Goal: Find specific page/section: Find specific page/section

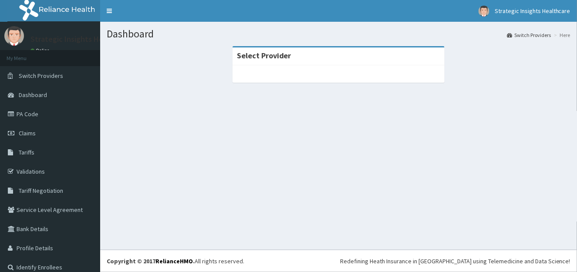
click at [42, 97] on span "Dashboard" at bounding box center [33, 95] width 28 height 8
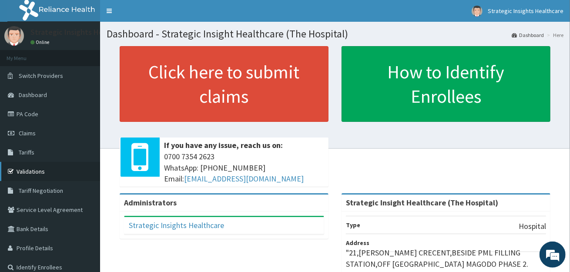
click at [35, 171] on link "Validations" at bounding box center [50, 171] width 100 height 19
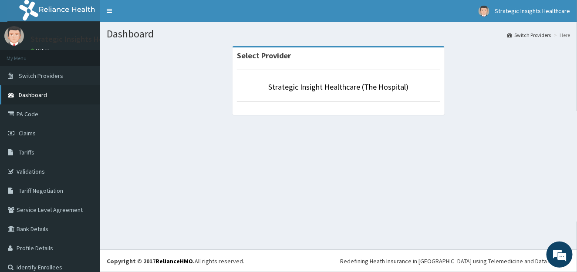
click at [40, 94] on span "Dashboard" at bounding box center [33, 95] width 28 height 8
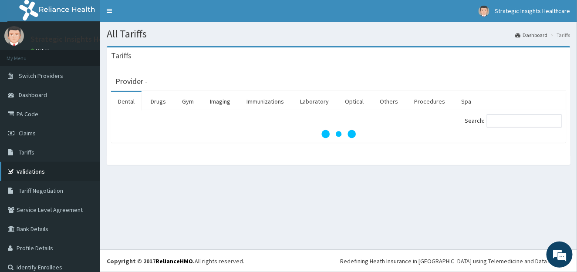
click at [33, 170] on link "Validations" at bounding box center [50, 171] width 100 height 19
